Goal: Find contact information: Find contact information

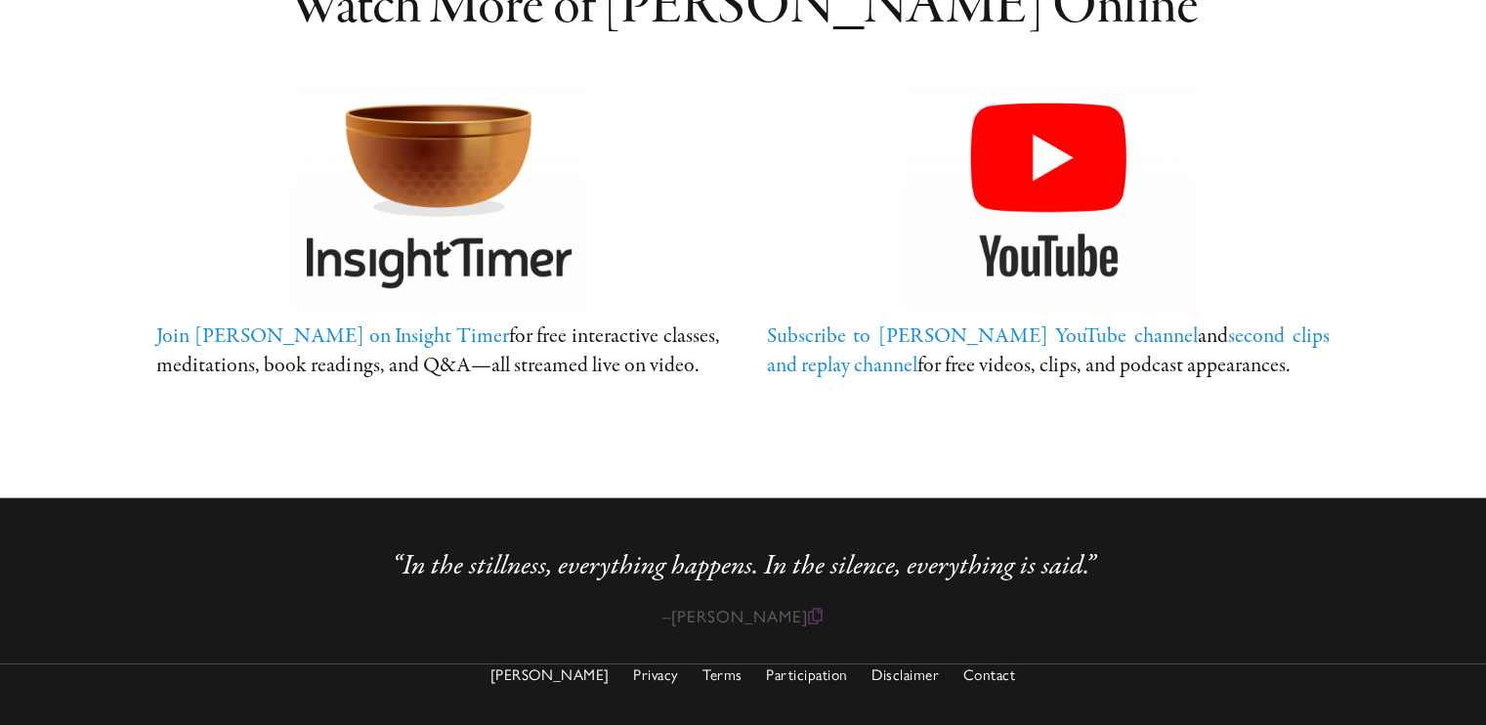
scroll to position [4254, 0]
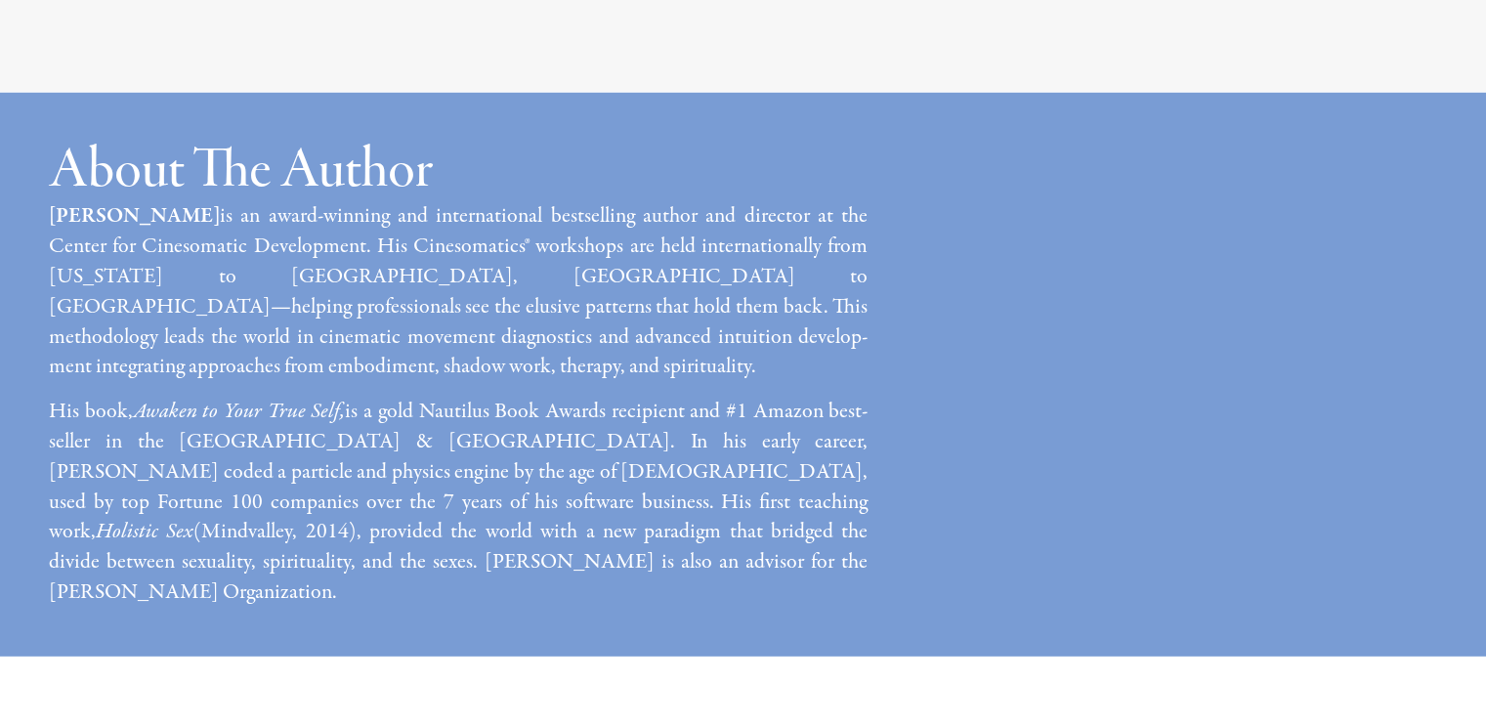
scroll to position [13316, 0]
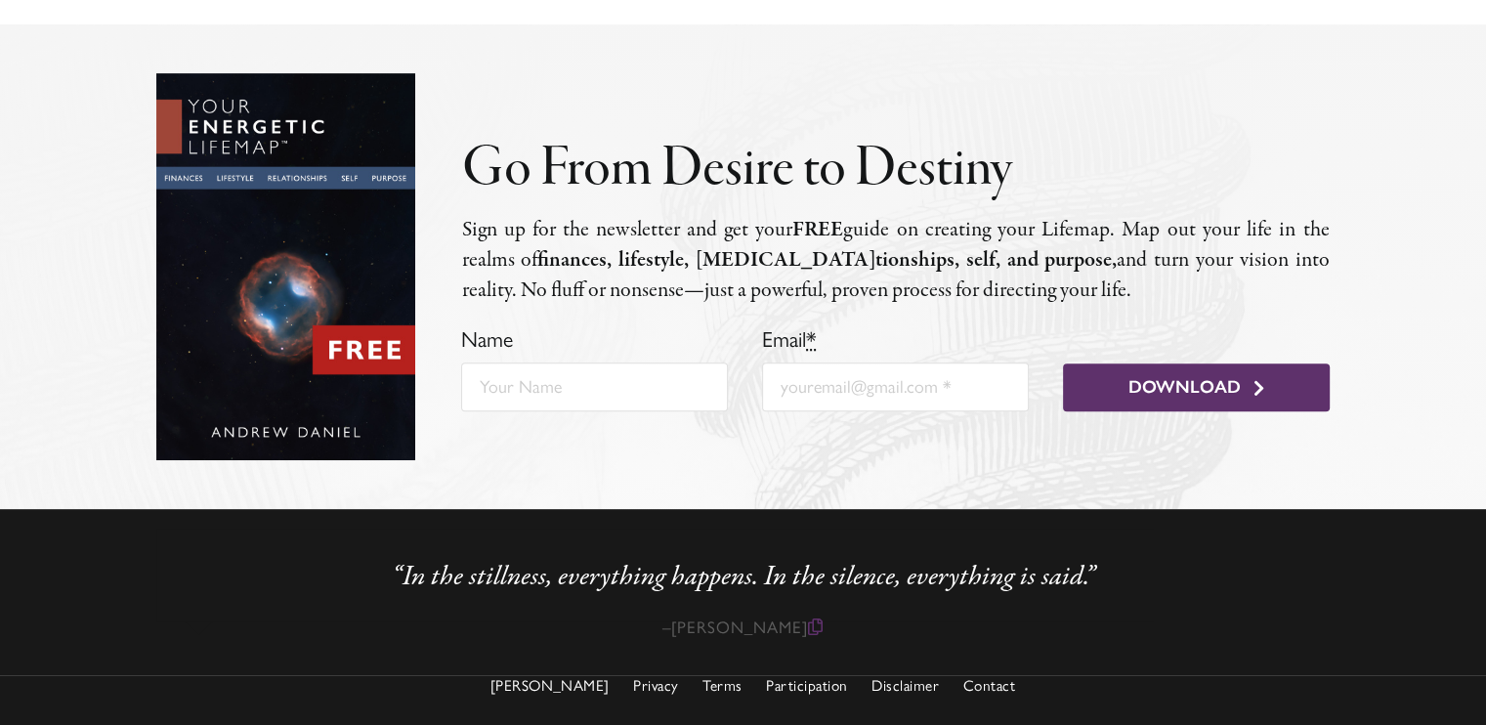
scroll to position [830, 0]
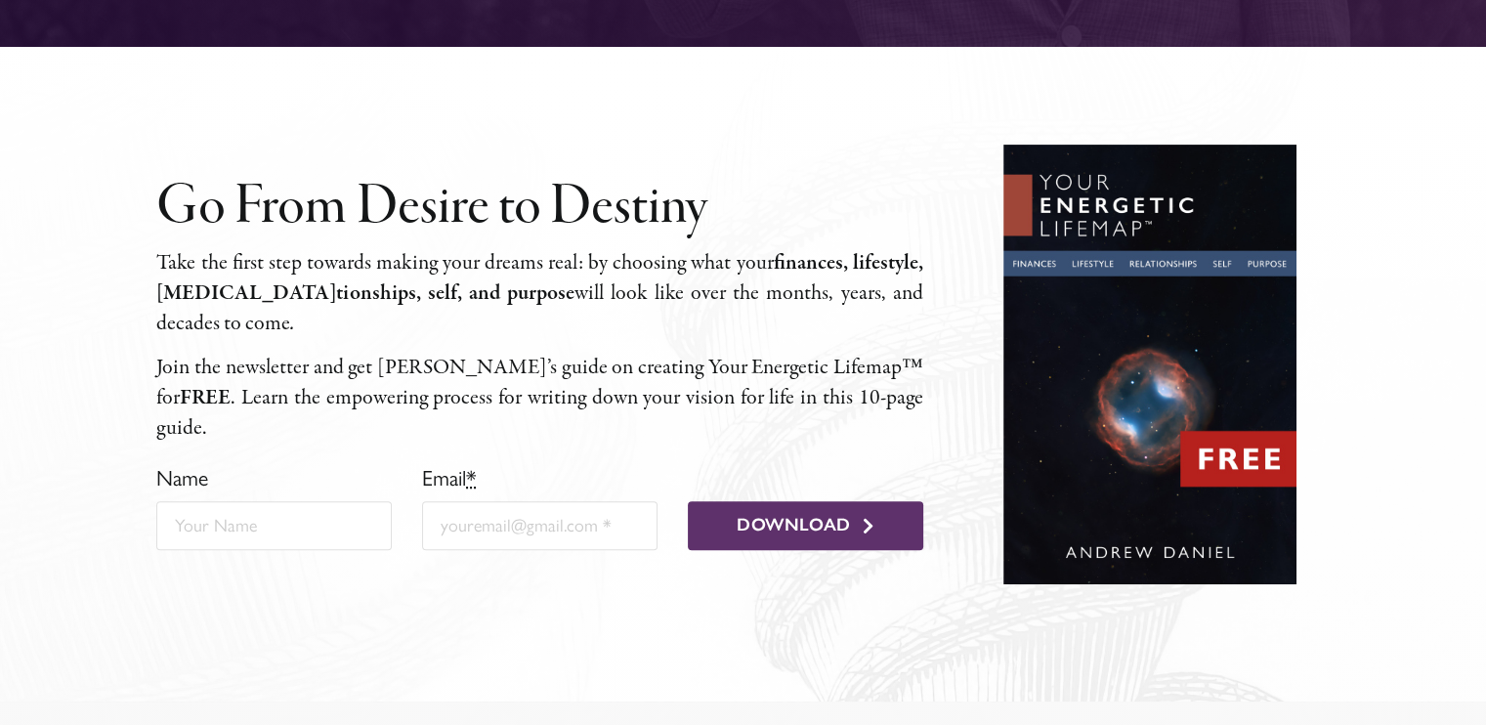
scroll to position [879, 0]
